Goal: Check status

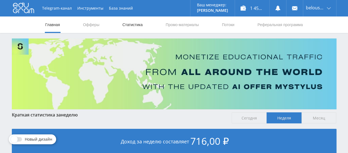
click at [126, 25] on link "Статистика" at bounding box center [132, 24] width 21 height 16
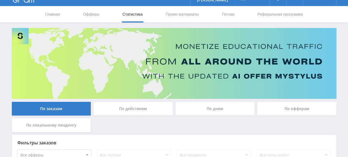
scroll to position [1, 0]
